Goal: Task Accomplishment & Management: Use online tool/utility

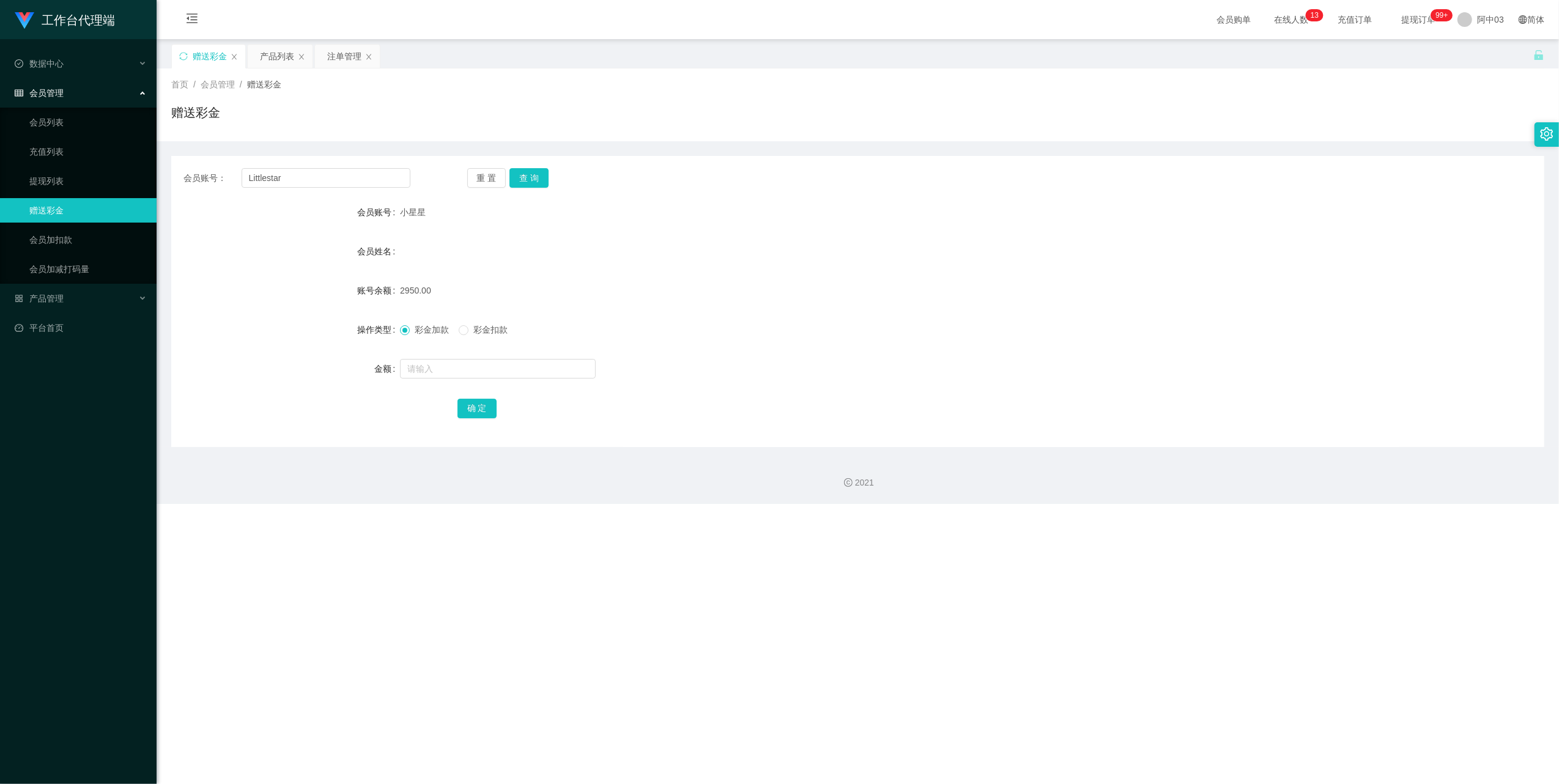
click at [58, 95] on div "会员管理" at bounding box center [78, 93] width 157 height 24
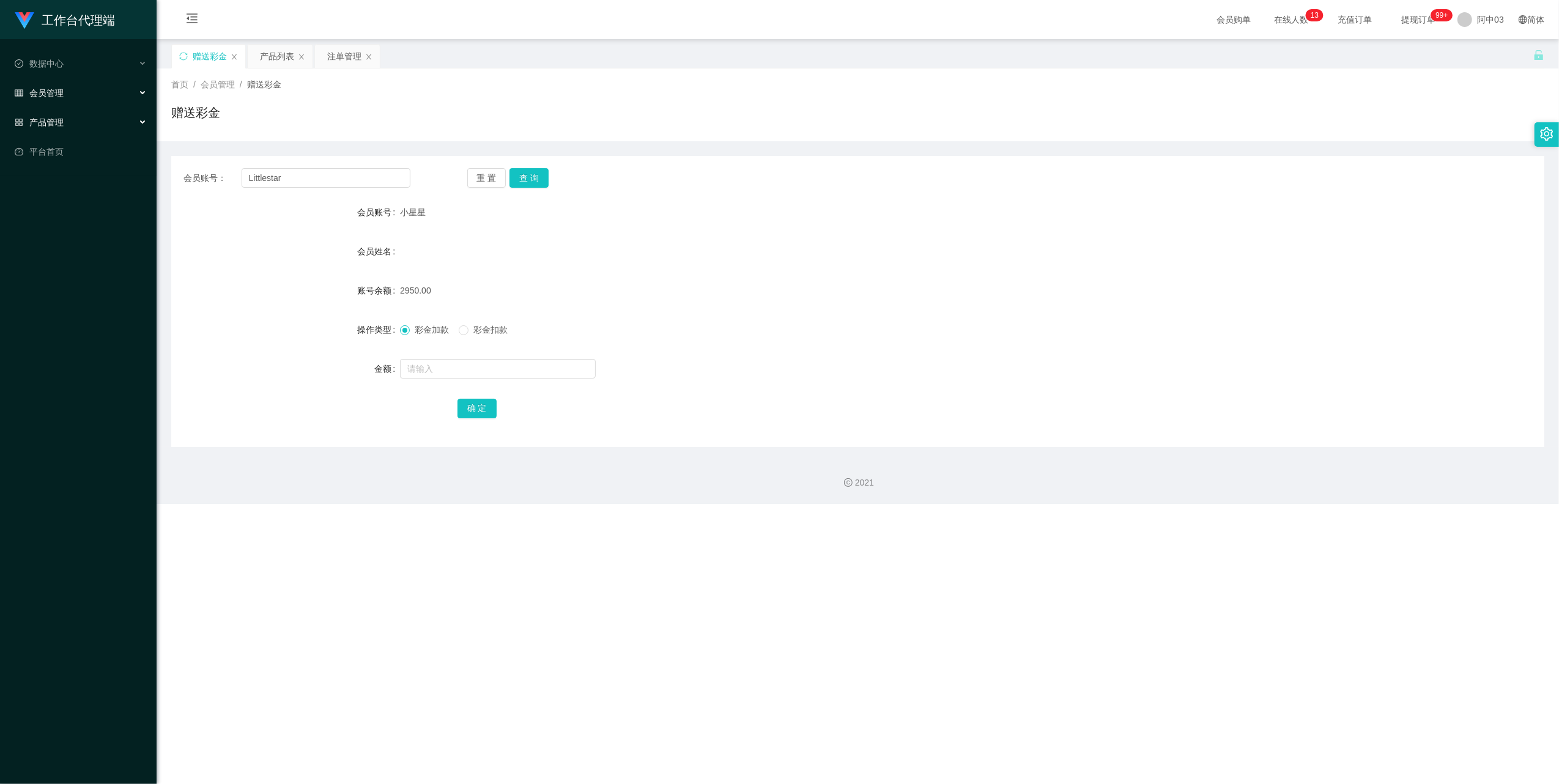
click at [98, 118] on div "产品管理" at bounding box center [78, 122] width 157 height 24
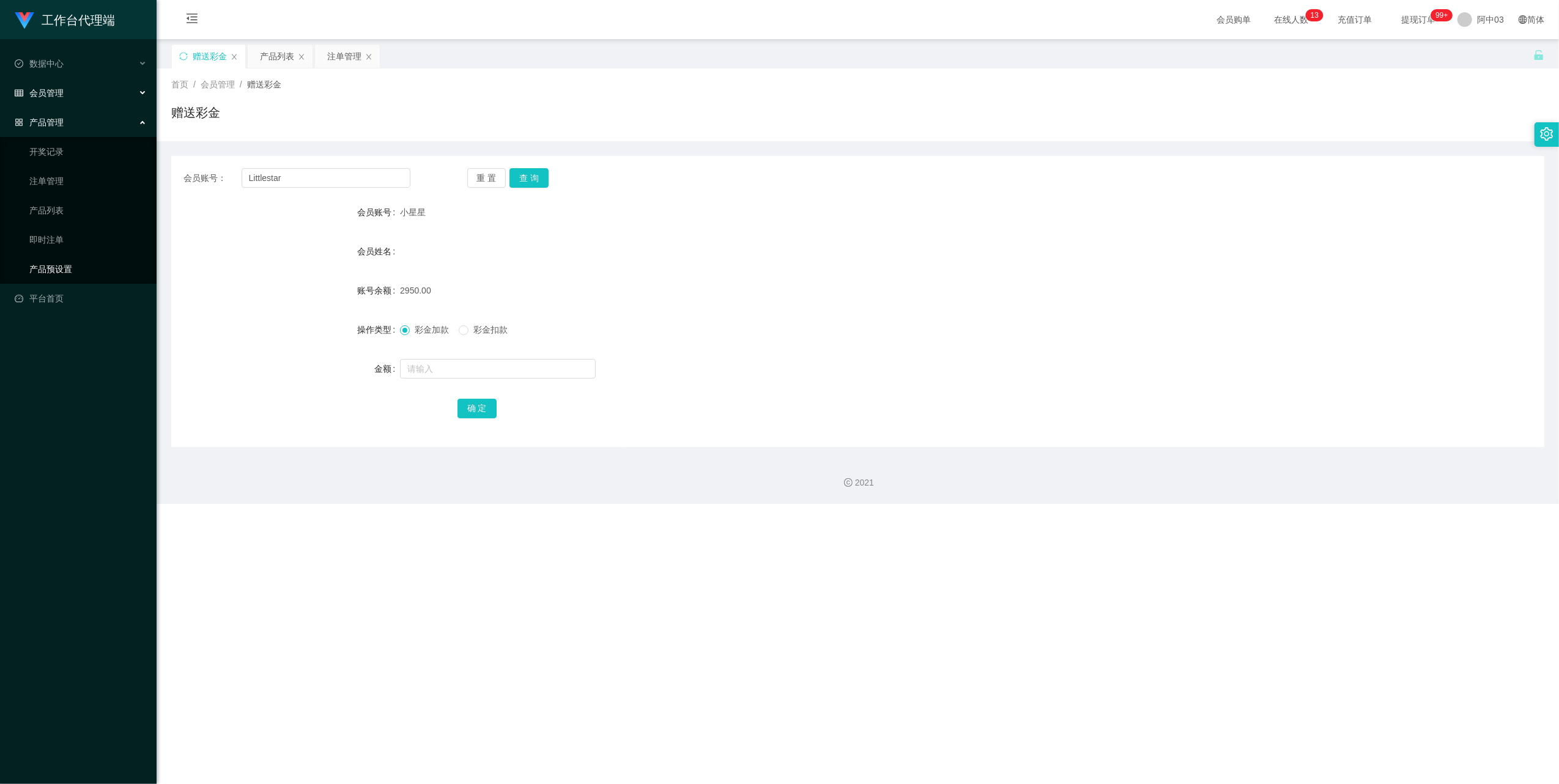
click at [81, 263] on link "产品预设置" at bounding box center [88, 268] width 118 height 24
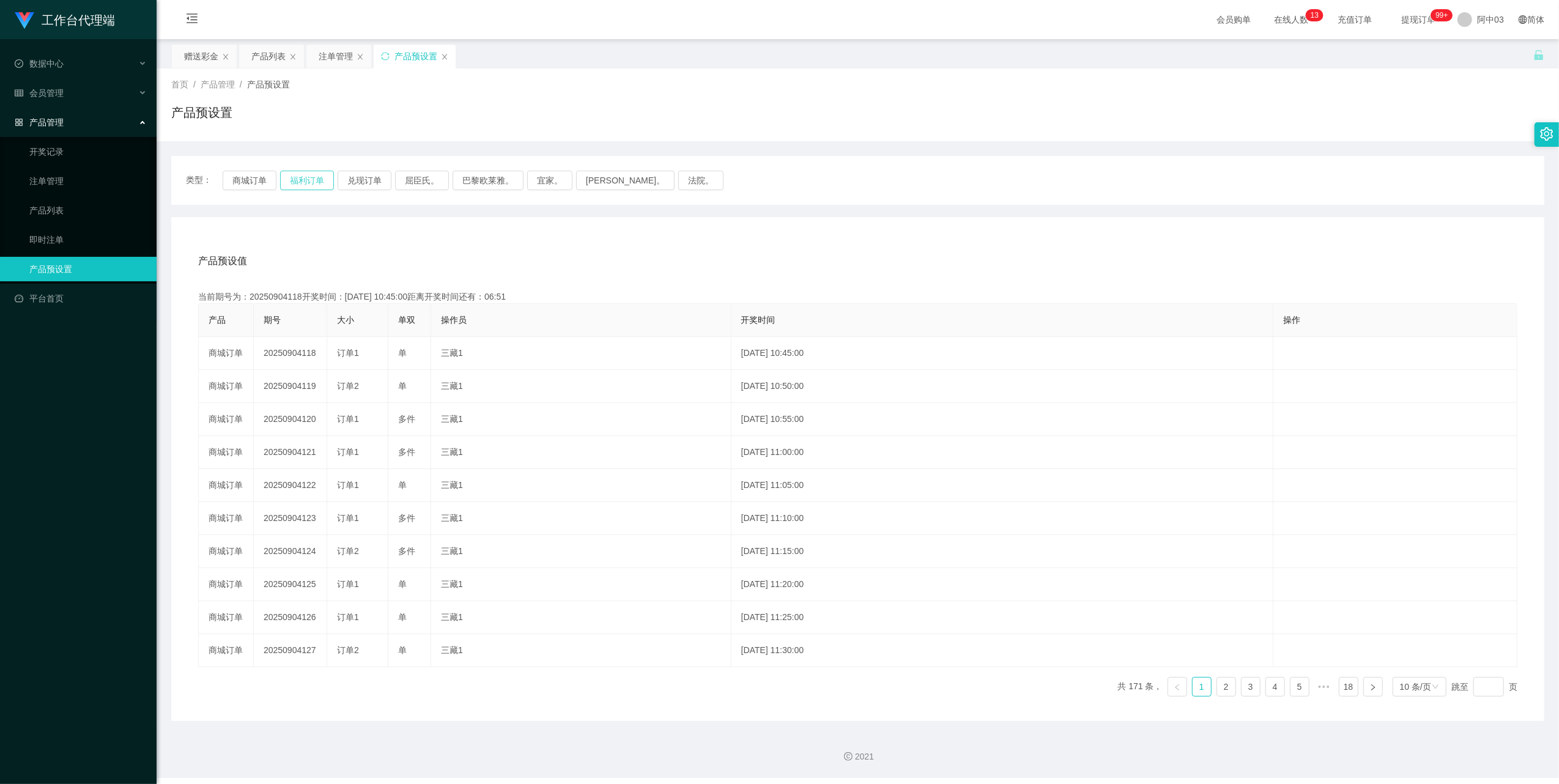
click at [310, 184] on button "福利订单" at bounding box center [307, 181] width 53 height 20
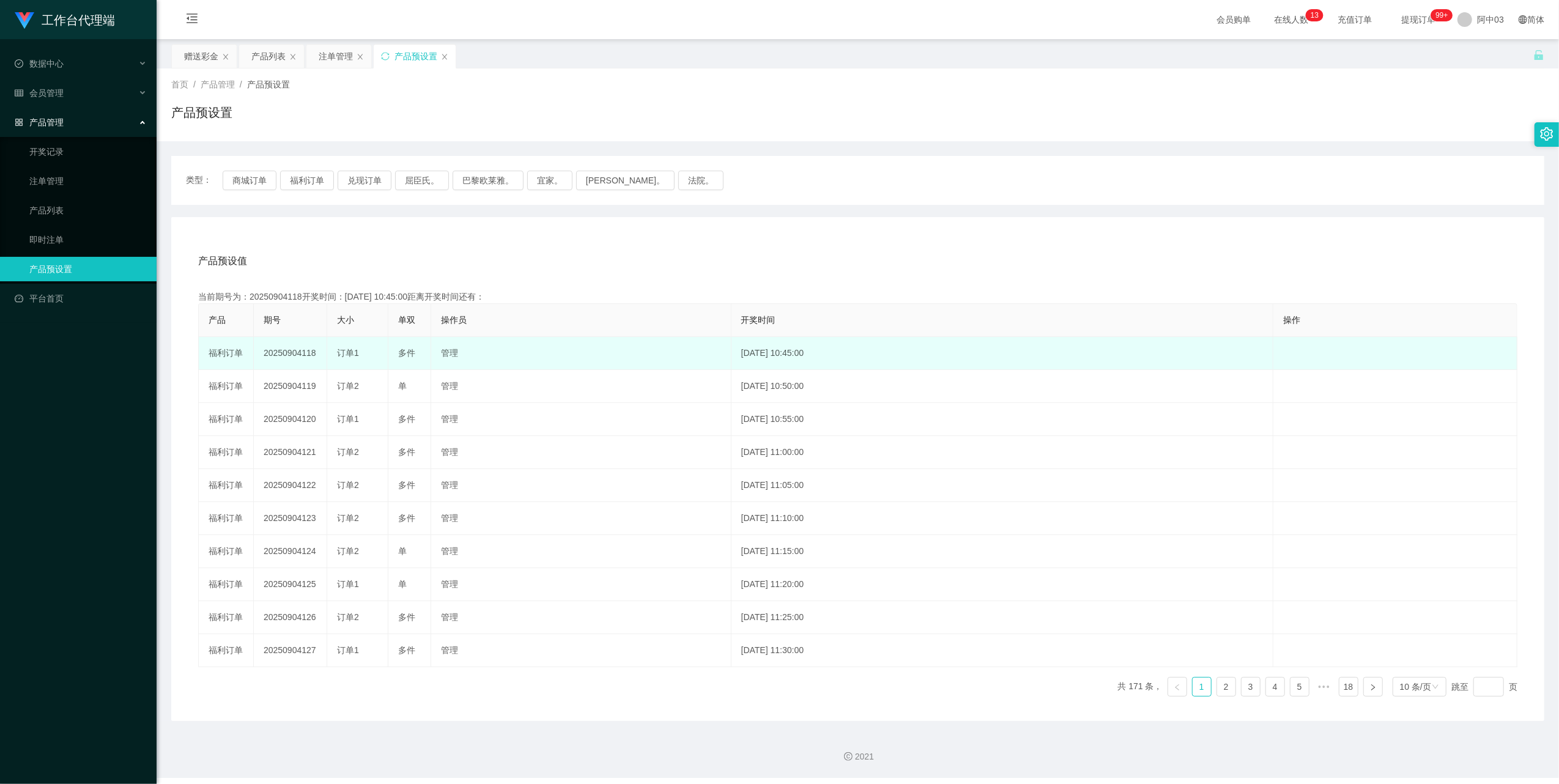
click at [294, 352] on td "20250904118" at bounding box center [290, 352] width 73 height 33
copy td "20250904118"
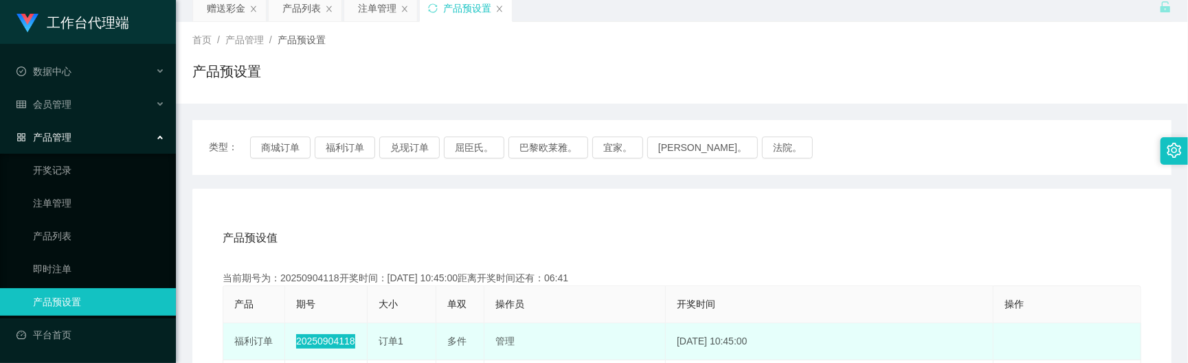
scroll to position [183, 0]
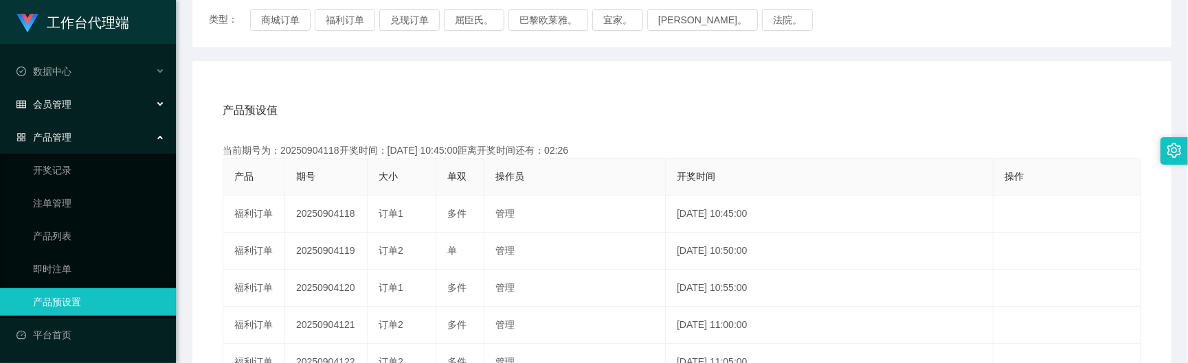
click at [80, 104] on div "会员管理" at bounding box center [88, 104] width 176 height 27
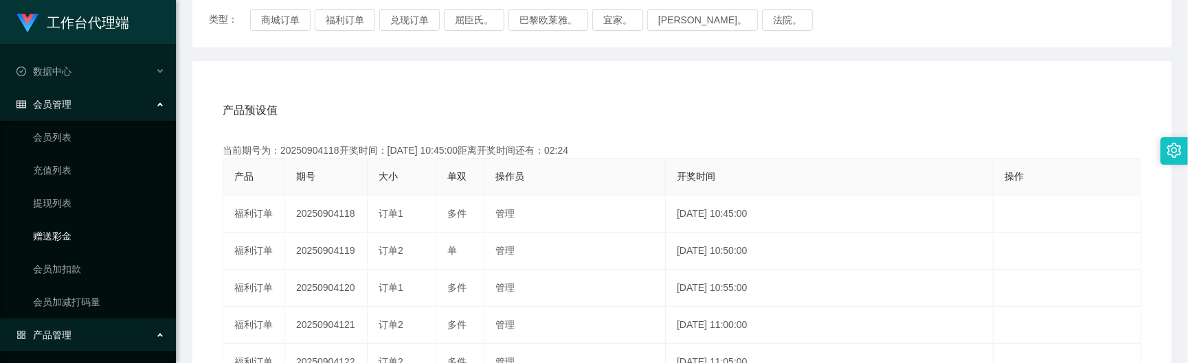
click at [64, 237] on link "赠送彩金" at bounding box center [99, 236] width 132 height 27
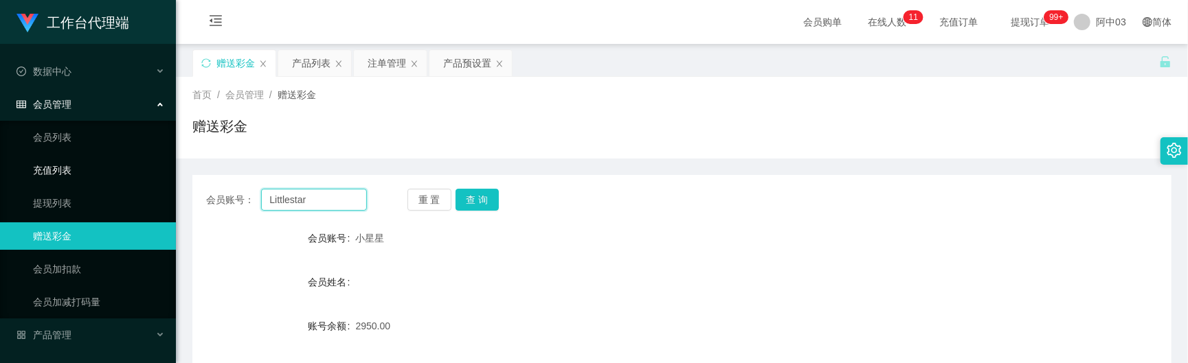
drag, startPoint x: 314, startPoint y: 196, endPoint x: 152, endPoint y: 171, distance: 164.1
click at [152, 171] on section "工作台代理端 数据中心 会员管理 会员列表 充值列表 提现列表 赠送彩金 会员加扣款 会员加减打码量 产品管理 开奖记录 注单管理 产品列表 即时注单 产品预…" at bounding box center [594, 283] width 1188 height 566
paste input "0169126382"
type input "0169126382"
click at [476, 207] on button "查 询" at bounding box center [477, 200] width 44 height 22
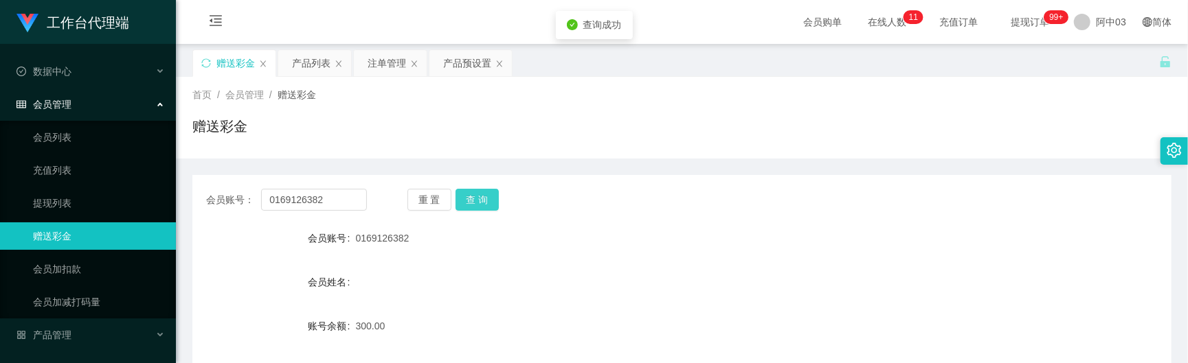
click at [477, 207] on button "查 询" at bounding box center [477, 200] width 44 height 22
click at [479, 196] on button "查 询" at bounding box center [477, 200] width 44 height 22
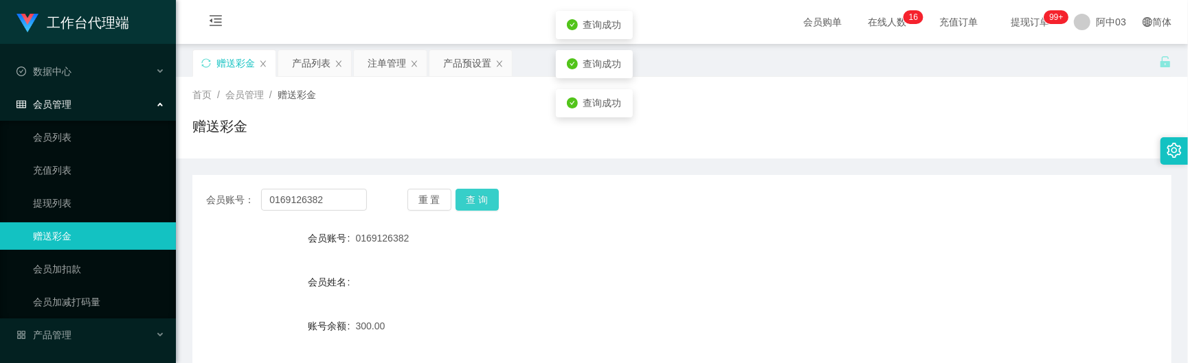
click at [479, 196] on div "重 置 查 询" at bounding box center [487, 200] width 161 height 22
click at [479, 196] on button "查 询" at bounding box center [477, 200] width 44 height 22
click at [474, 205] on button "查 询" at bounding box center [477, 200] width 44 height 22
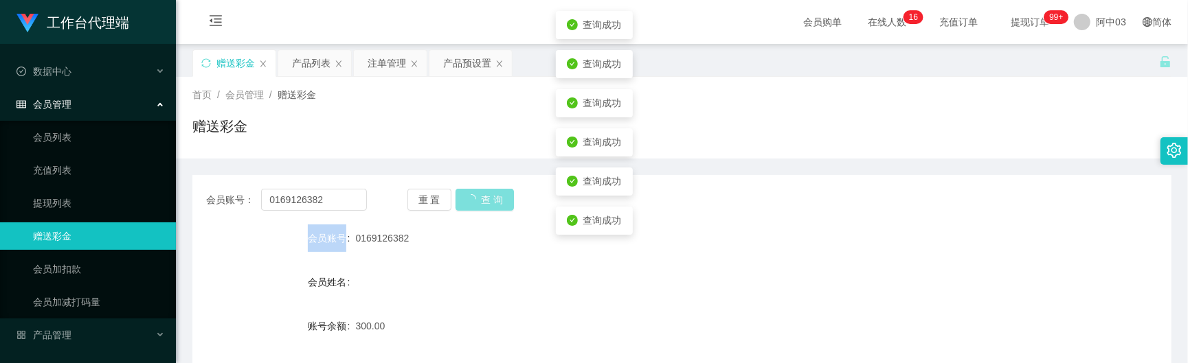
click at [474, 205] on div "重 置 查 询" at bounding box center [487, 200] width 161 height 22
click at [474, 205] on button "查 询" at bounding box center [477, 200] width 44 height 22
click at [474, 205] on div "重 置 查 询" at bounding box center [487, 200] width 161 height 22
click at [474, 204] on button "查 询" at bounding box center [477, 200] width 44 height 22
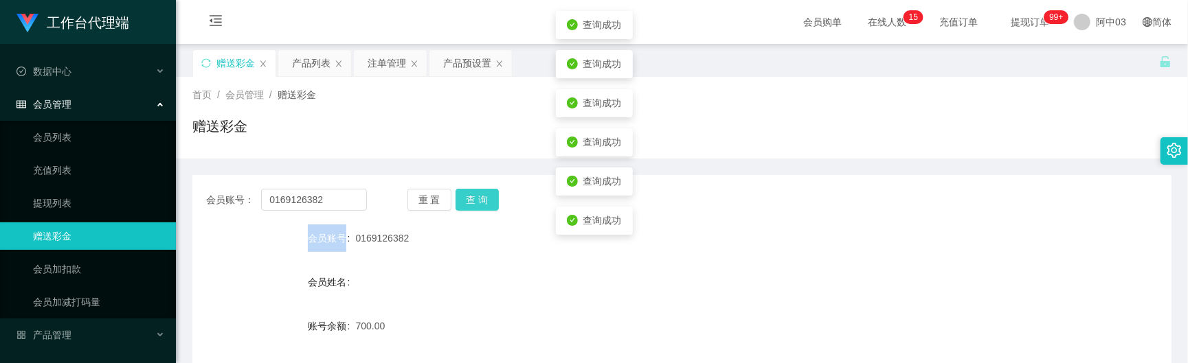
click at [474, 204] on button "查 询" at bounding box center [477, 200] width 44 height 22
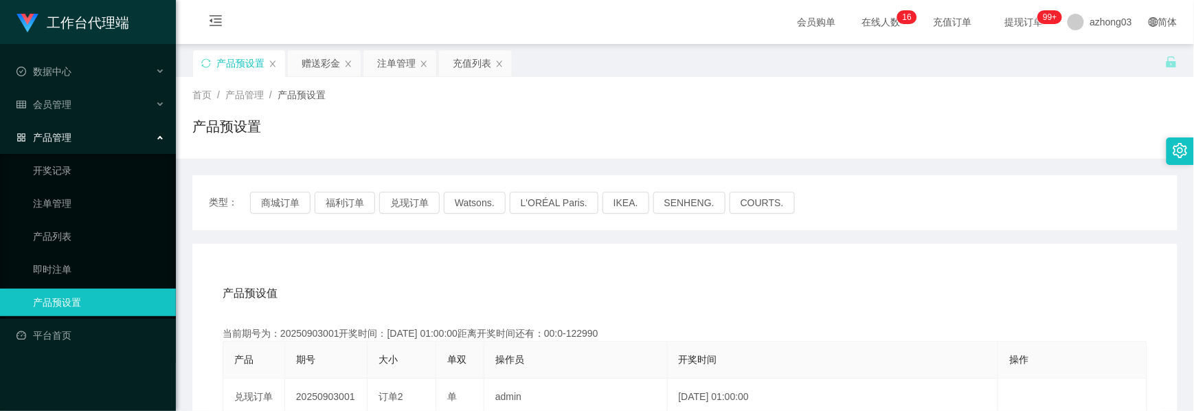
scroll to position [157, 0]
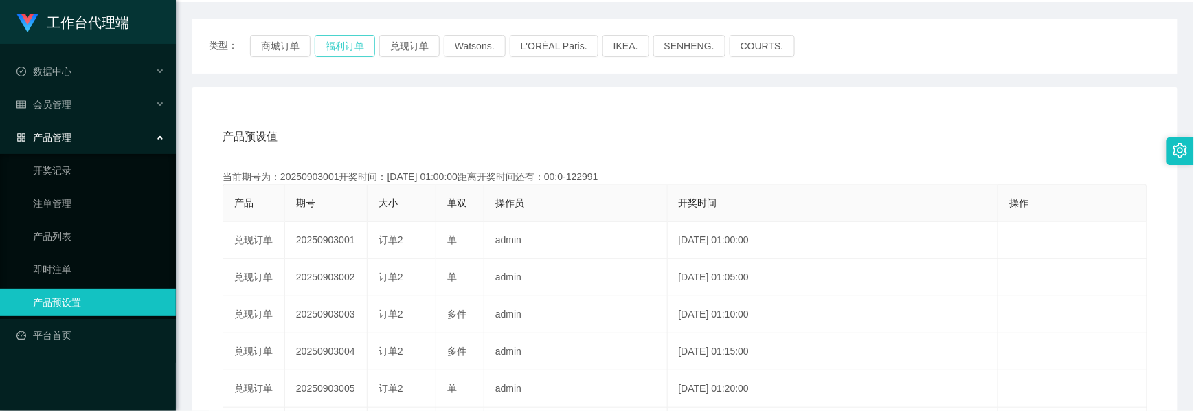
click at [350, 47] on button "福利订单" at bounding box center [345, 46] width 60 height 22
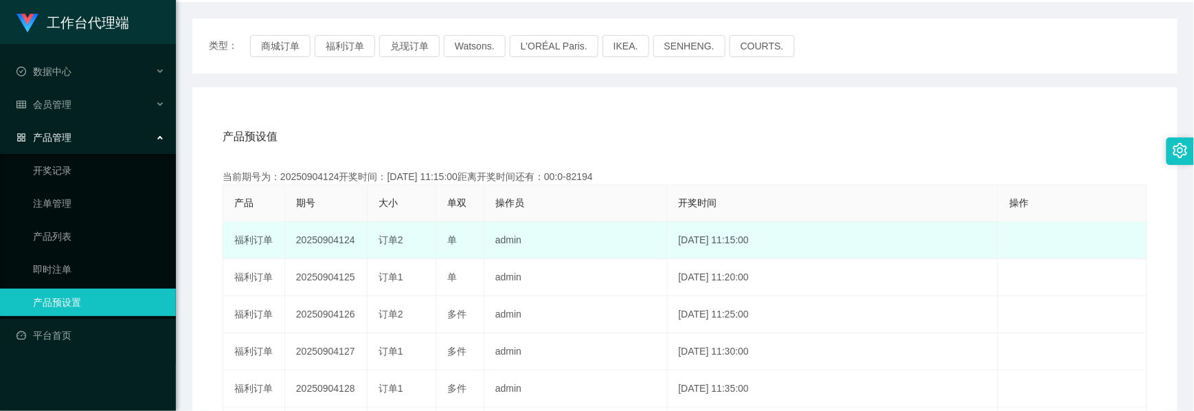
click at [320, 240] on td "20250904124" at bounding box center [326, 240] width 82 height 37
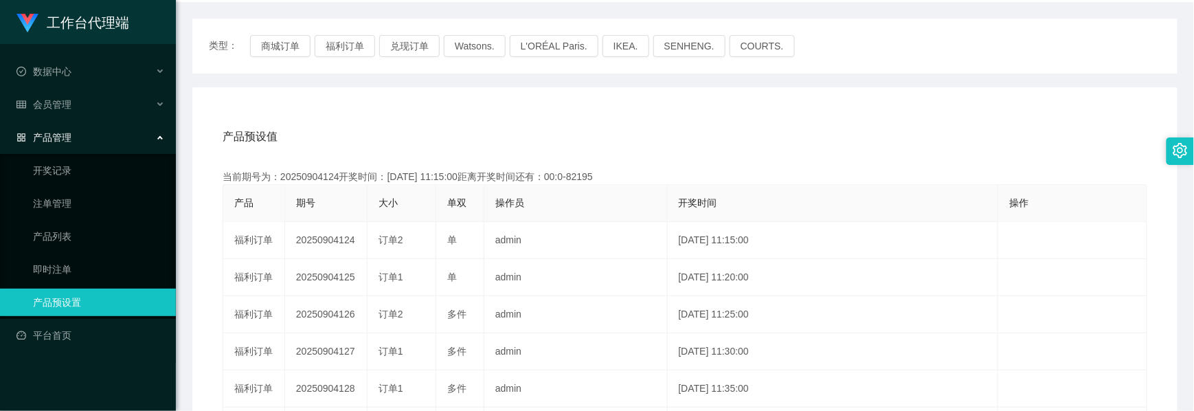
copy td "20250904124"
